Goal: Task Accomplishment & Management: Use online tool/utility

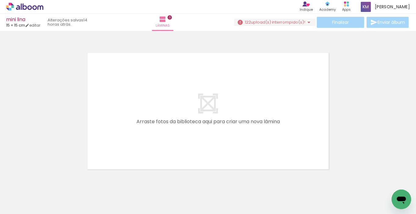
click at [269, 21] on span "upload(s) interrompido(s)!" at bounding box center [278, 22] width 54 height 6
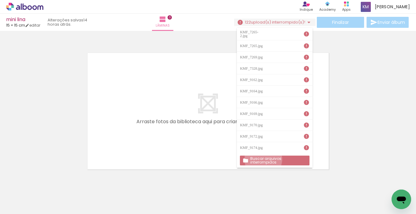
click at [0, 0] on slot "Buscar arquivos interrompidos" at bounding box center [0, 0] width 0 height 0
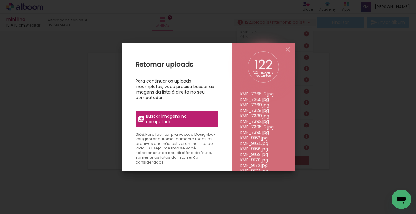
click at [191, 117] on span "Buscar imagens no computador" at bounding box center [180, 118] width 68 height 11
click at [0, 0] on input "file" at bounding box center [0, 0] width 0 height 0
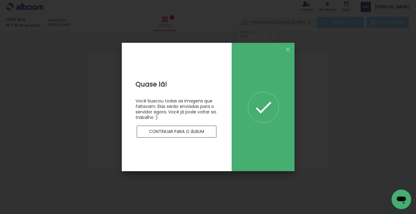
click at [0, 0] on slot "Continuar para o álbum" at bounding box center [0, 0] width 0 height 0
